Goal: Transaction & Acquisition: Purchase product/service

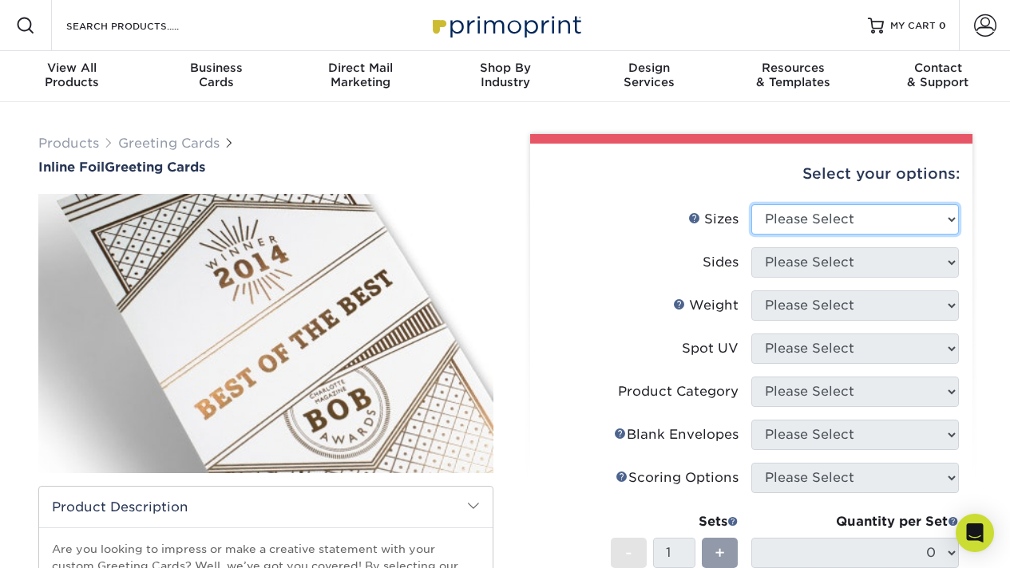
click at [777, 211] on select "Please Select 4.25" x 11" 4.25" x 11" 5.5" x 8.5" 6" x 9" 6" x 12" 6" x 12" 7" …" at bounding box center [854, 219] width 207 height 30
select select "6.00x9.00"
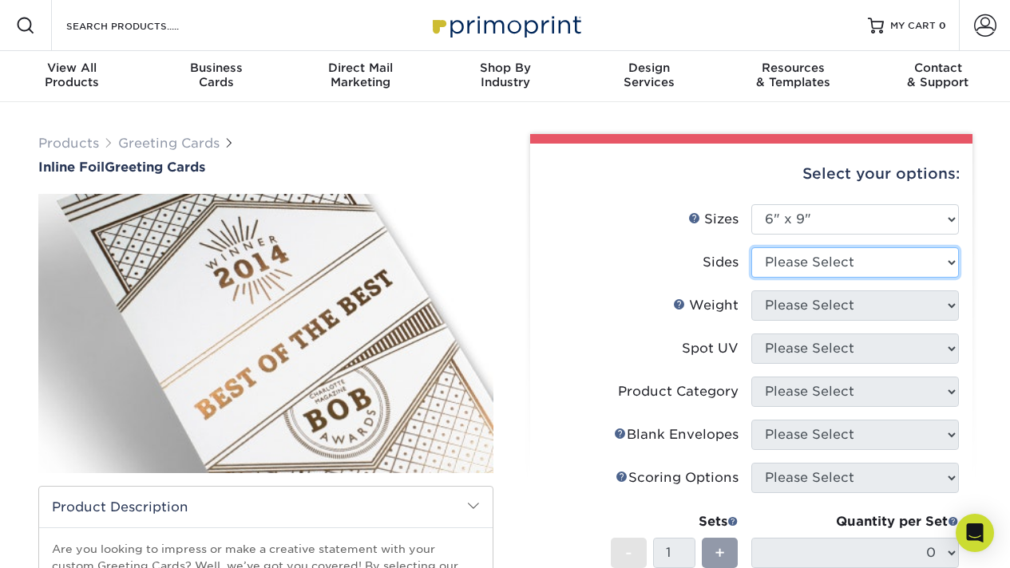
click at [808, 262] on select "Please Select Print Both Sides - Foil Back Only Print Both Sides - Foil Both Si…" at bounding box center [854, 262] width 207 height 30
select select "e9e9dfb3-fba1-4d60-972c-fd9ca5904d33"
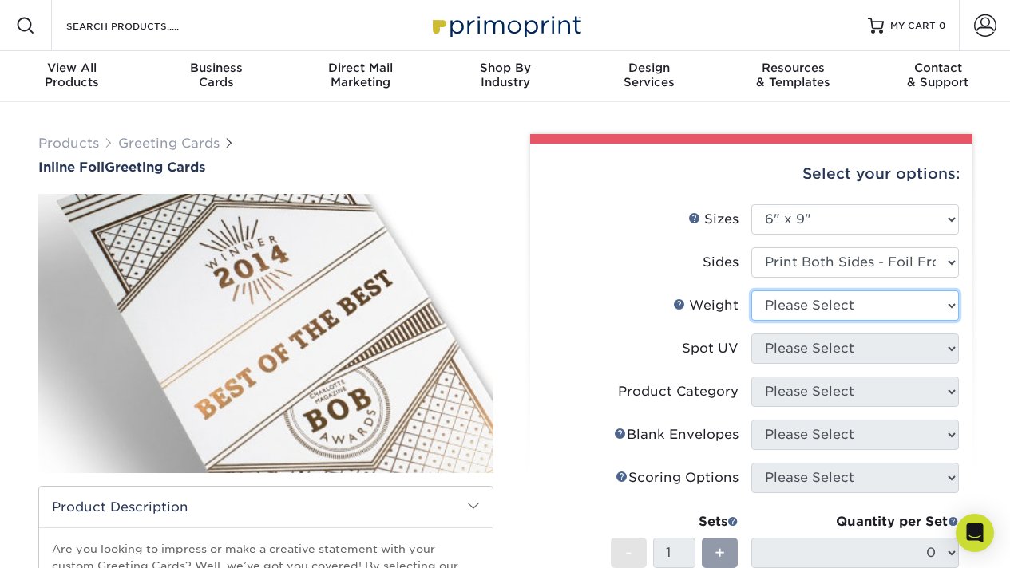
click at [812, 310] on select "Please Select 16PT" at bounding box center [854, 305] width 207 height 30
select select "16PT"
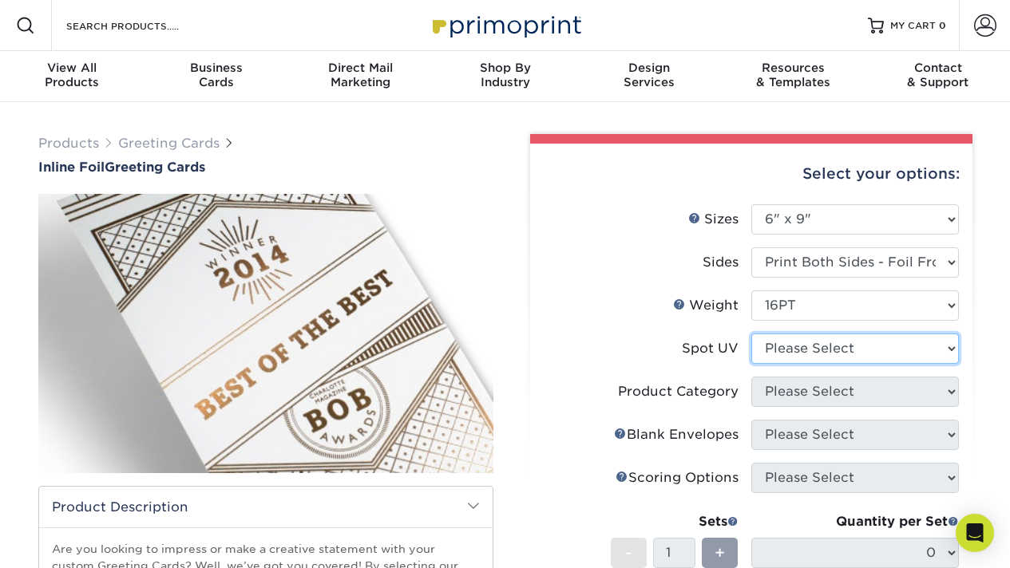
click at [809, 350] on select "Please Select No Spot UV Front and Back (Both Sides) Front Only Back Only" at bounding box center [854, 349] width 207 height 30
select select "3"
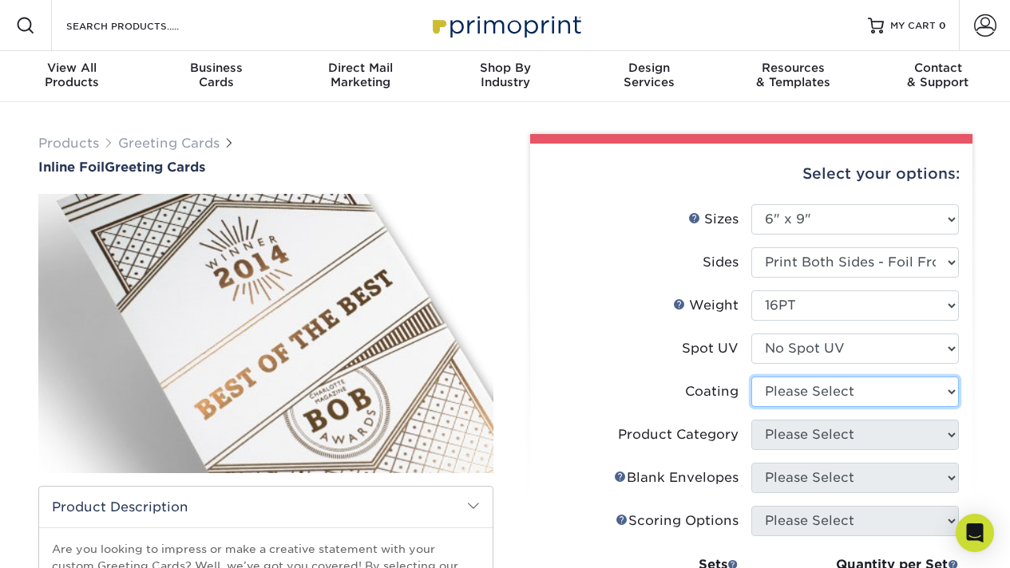
click at [812, 389] on select at bounding box center [854, 392] width 207 height 30
select select "3e7618de-abca-4bda-9f97-8b9129e913d8"
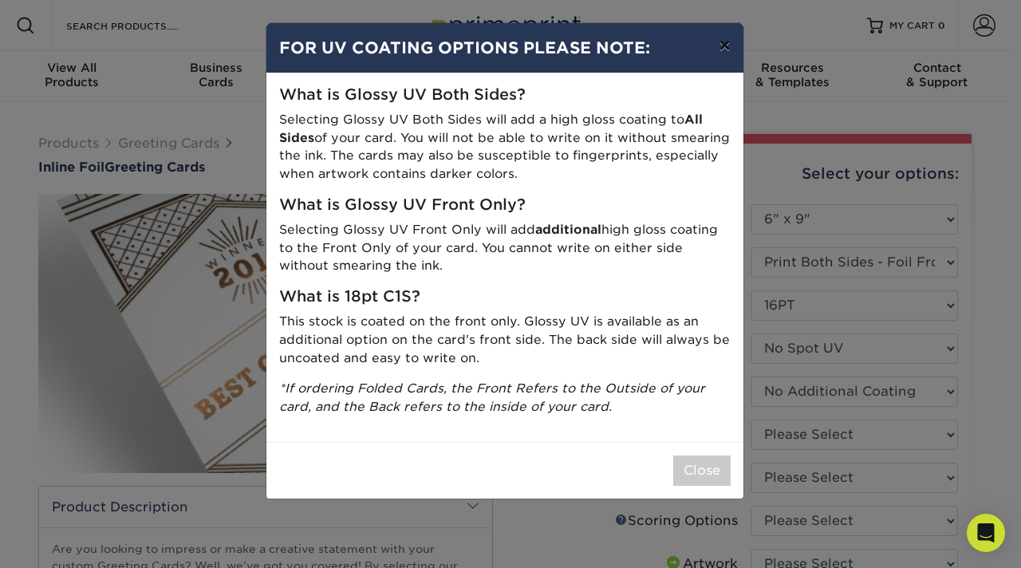
click at [725, 45] on button "×" at bounding box center [724, 45] width 37 height 45
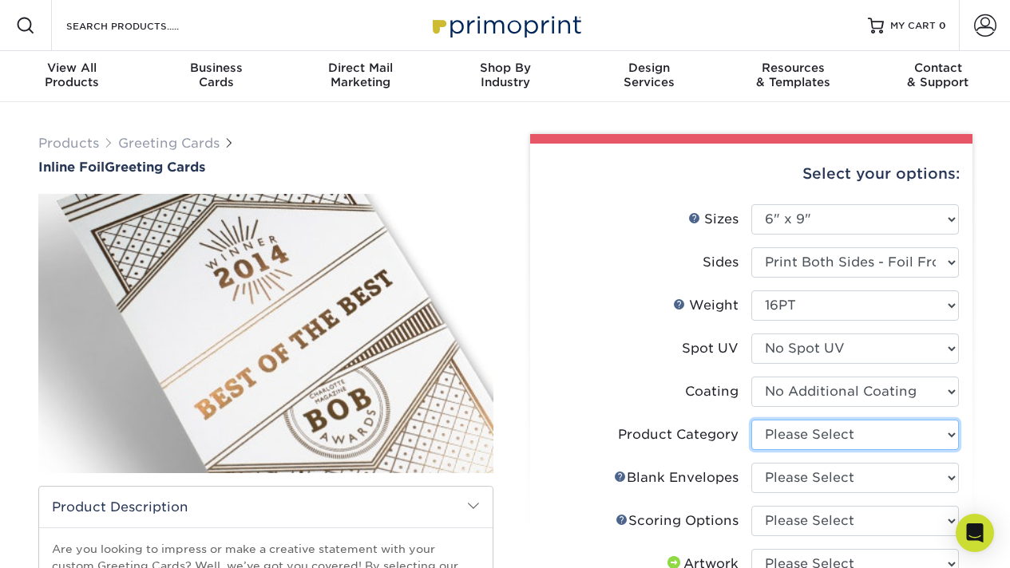
click at [796, 437] on select "Please Select Greeting Cards" at bounding box center [854, 435] width 207 height 30
select select "b7f8198f-f281-4438-a52e-cd7a5c5c0cfc"
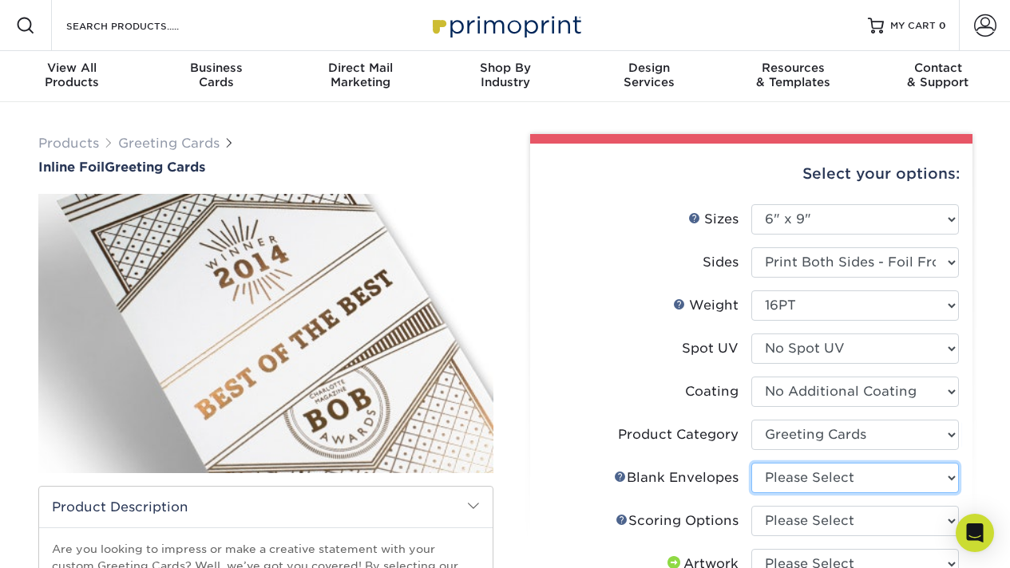
click at [802, 477] on select "Please Select No Blank Envelopes Yes 500 Envelopes A6 Yes 1000 Envelopes A6 Yes…" at bounding box center [854, 478] width 207 height 30
select select "9f137334-7cf0-4a73-8a74-a4df662606ea"
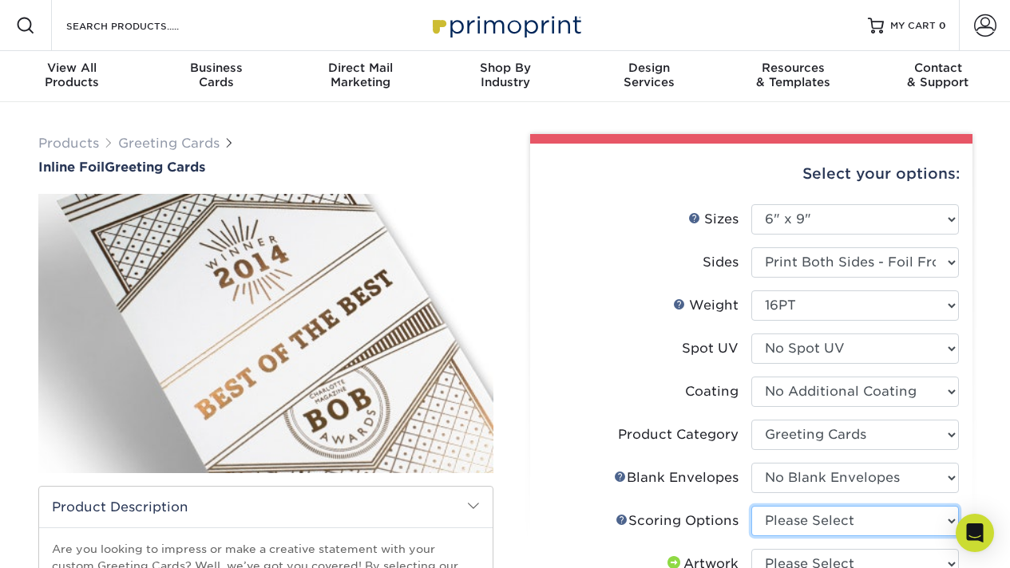
click at [812, 531] on select "Please Select Score in Half" at bounding box center [854, 521] width 207 height 30
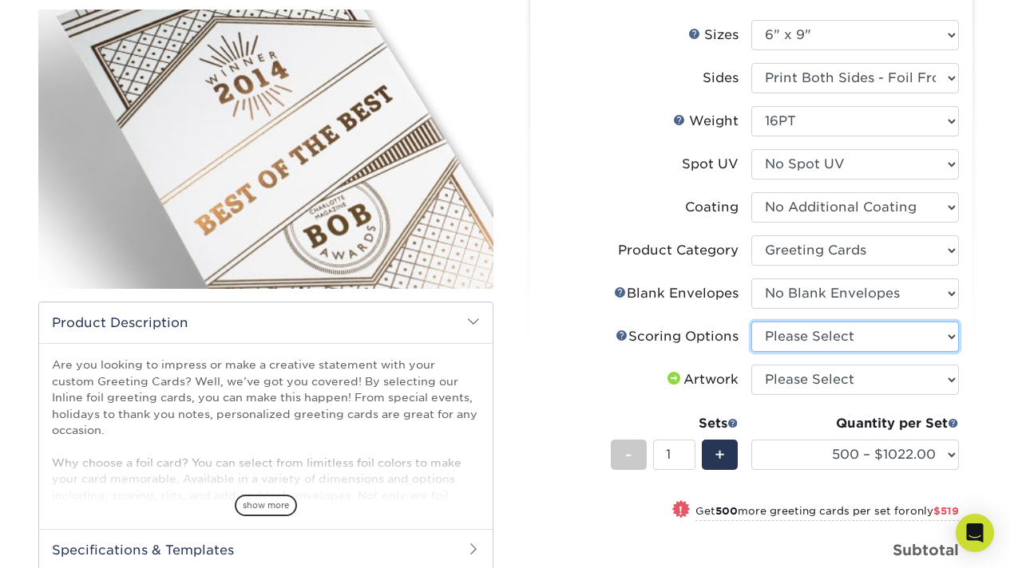
scroll to position [194, 0]
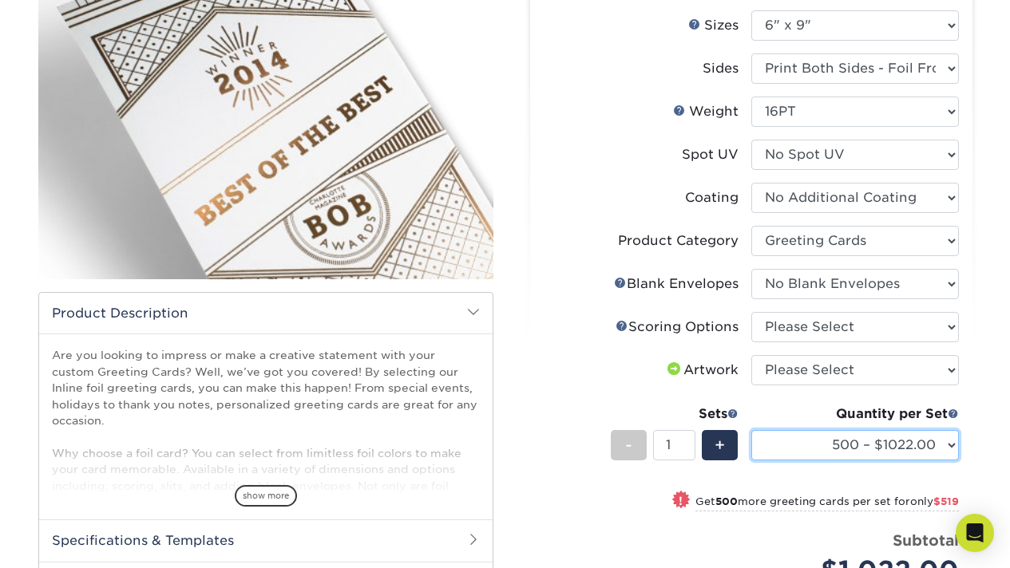
click at [899, 444] on select "500 – $1022.00 1000 – $1541.00 2500 – $2192.00 5000 – $2857.00" at bounding box center [854, 445] width 207 height 30
